Goal: Task Accomplishment & Management: Manage account settings

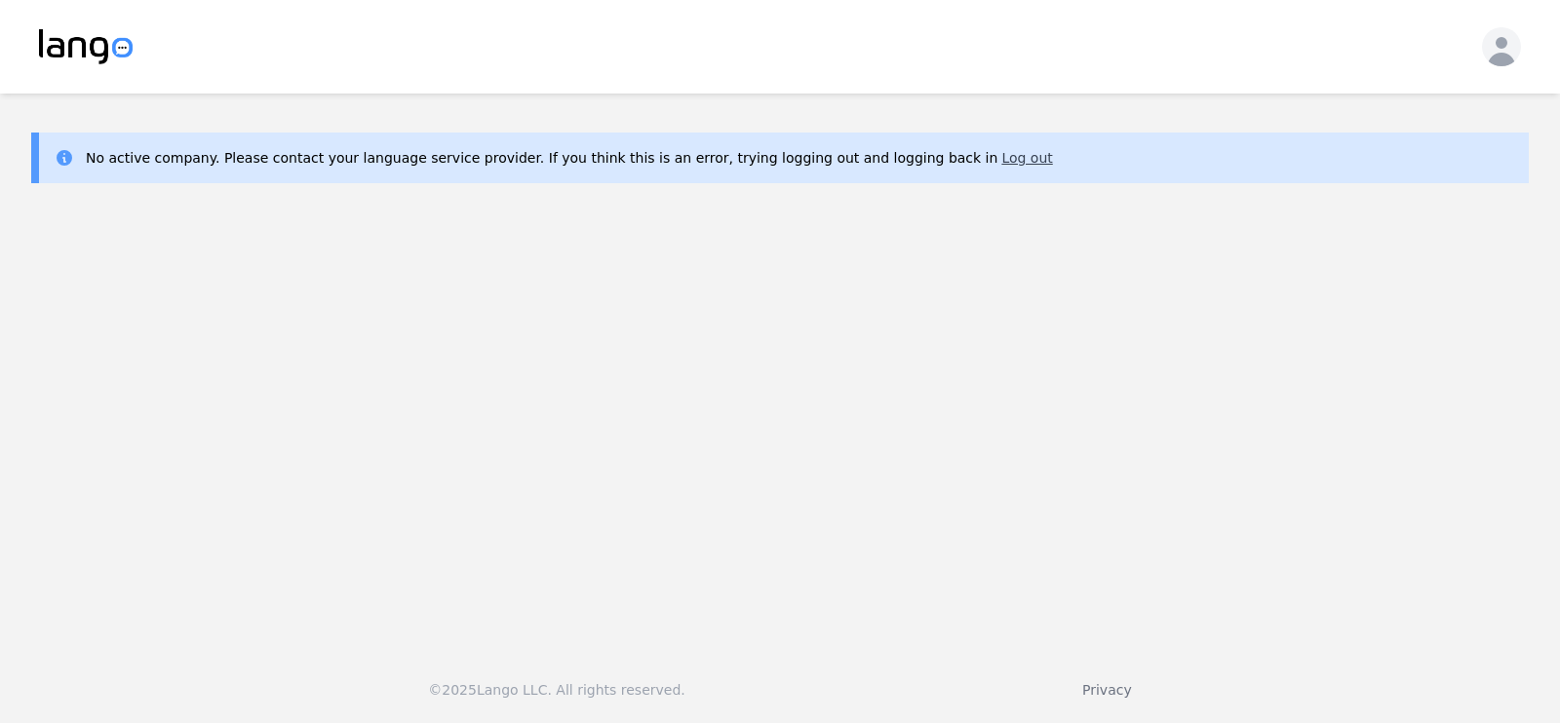
click at [1001, 160] on button "Log out" at bounding box center [1026, 157] width 51 height 19
